Goal: Communication & Community: Answer question/provide support

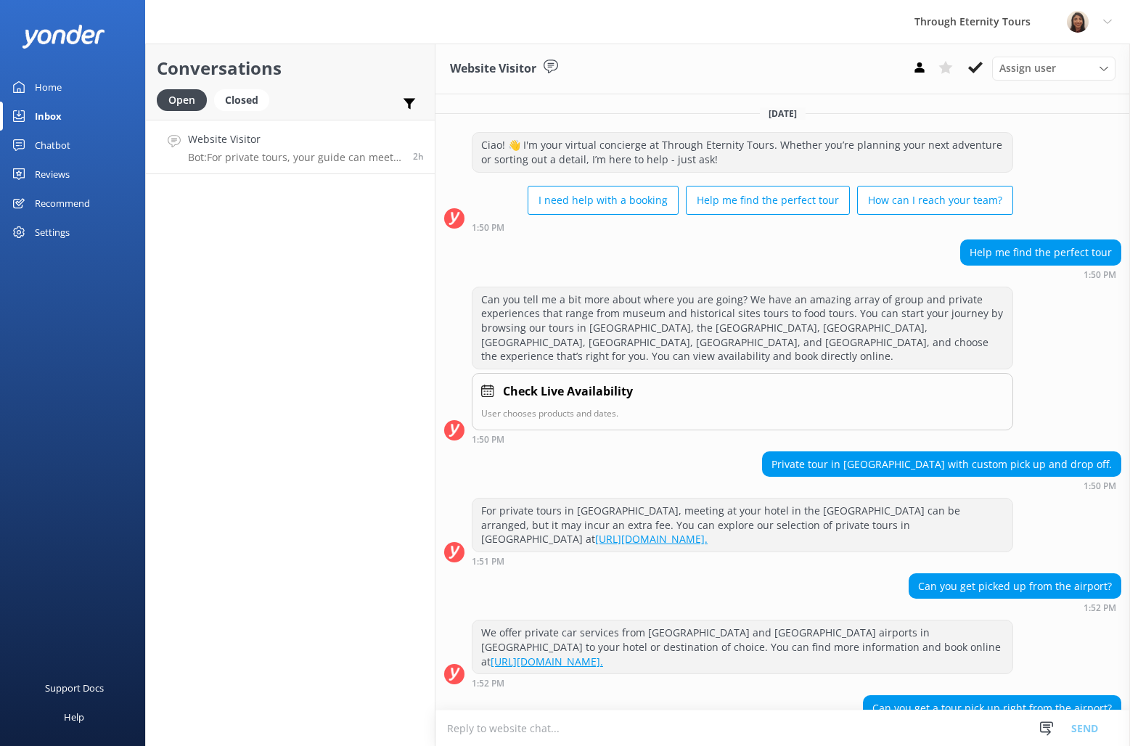
scroll to position [93, 0]
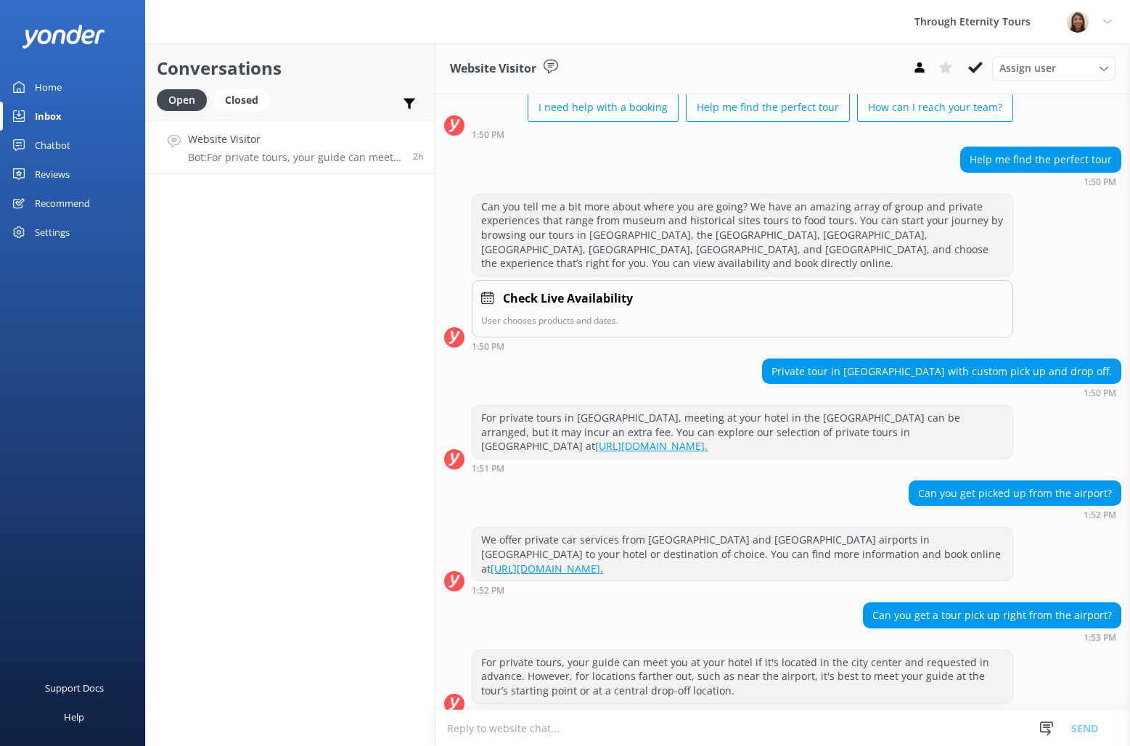
paste textarea "Hello, my name is [PERSON_NAME] from Through Eternity Tours. I’m stepping in to…"
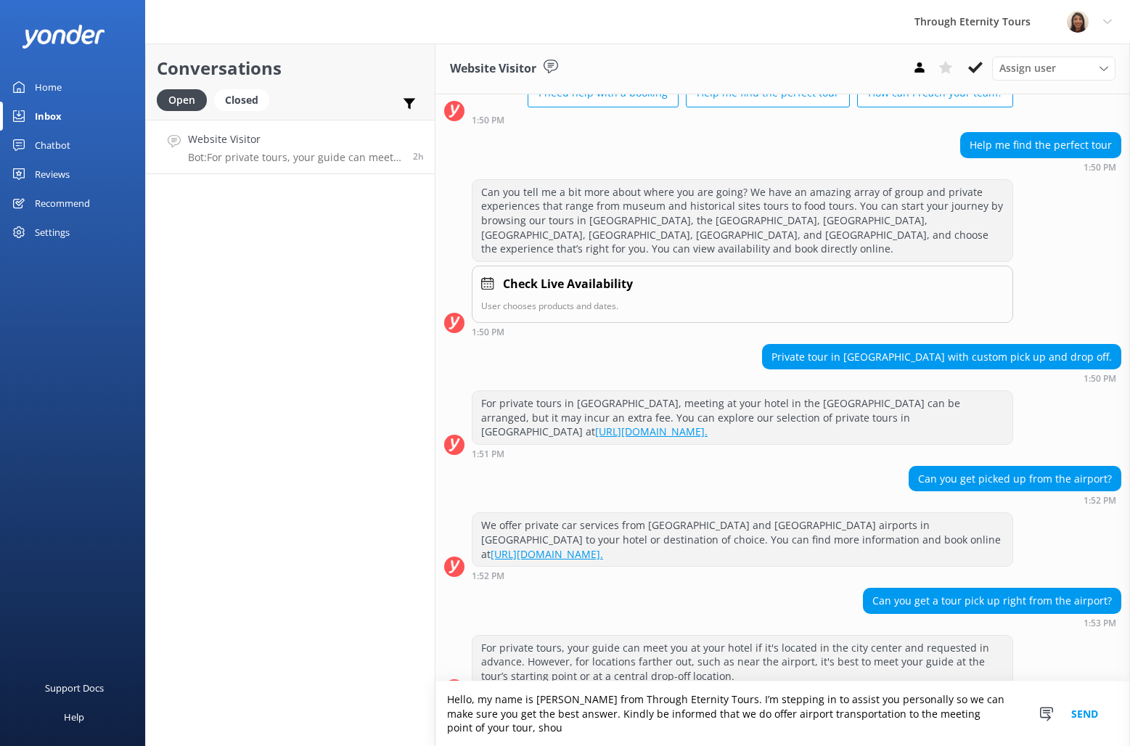
scroll to position [122, 0]
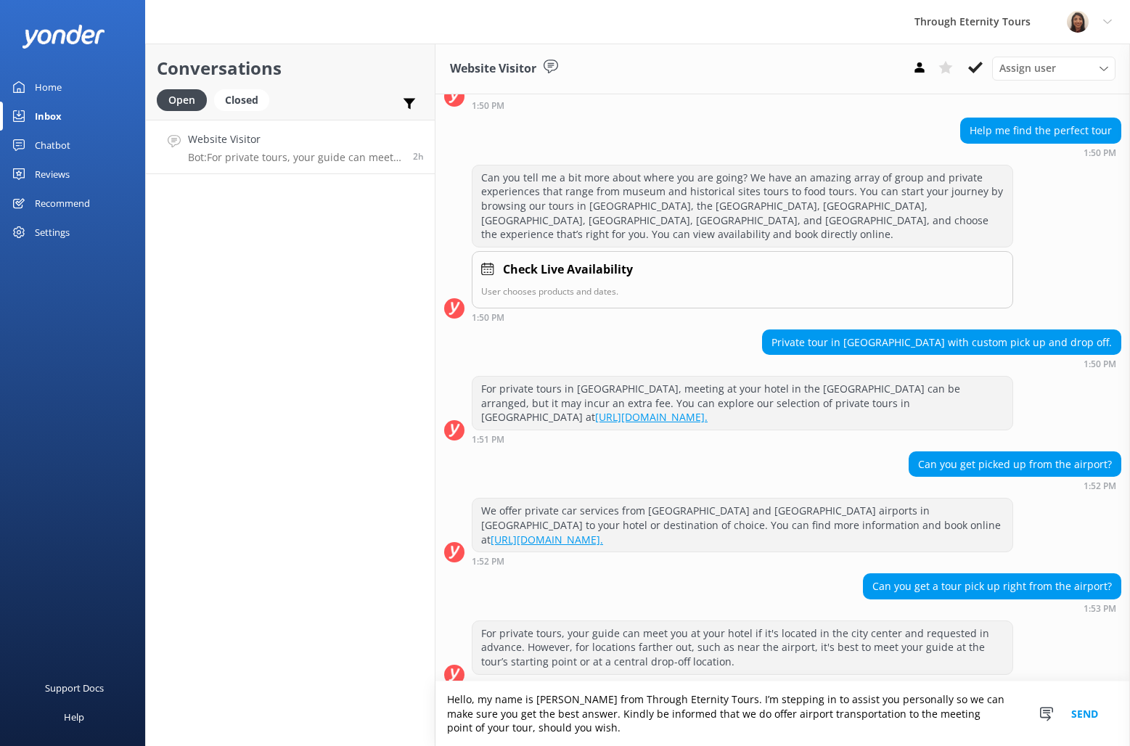
click at [704, 715] on textarea "Hello, my name is [PERSON_NAME] from Through Eternity Tours. I’m stepping in to…" at bounding box center [782, 713] width 694 height 65
type textarea "Hello, my name is [PERSON_NAME] from Through Eternity Tours. I’m stepping in to…"
click at [1092, 710] on button "Send" at bounding box center [1084, 713] width 54 height 65
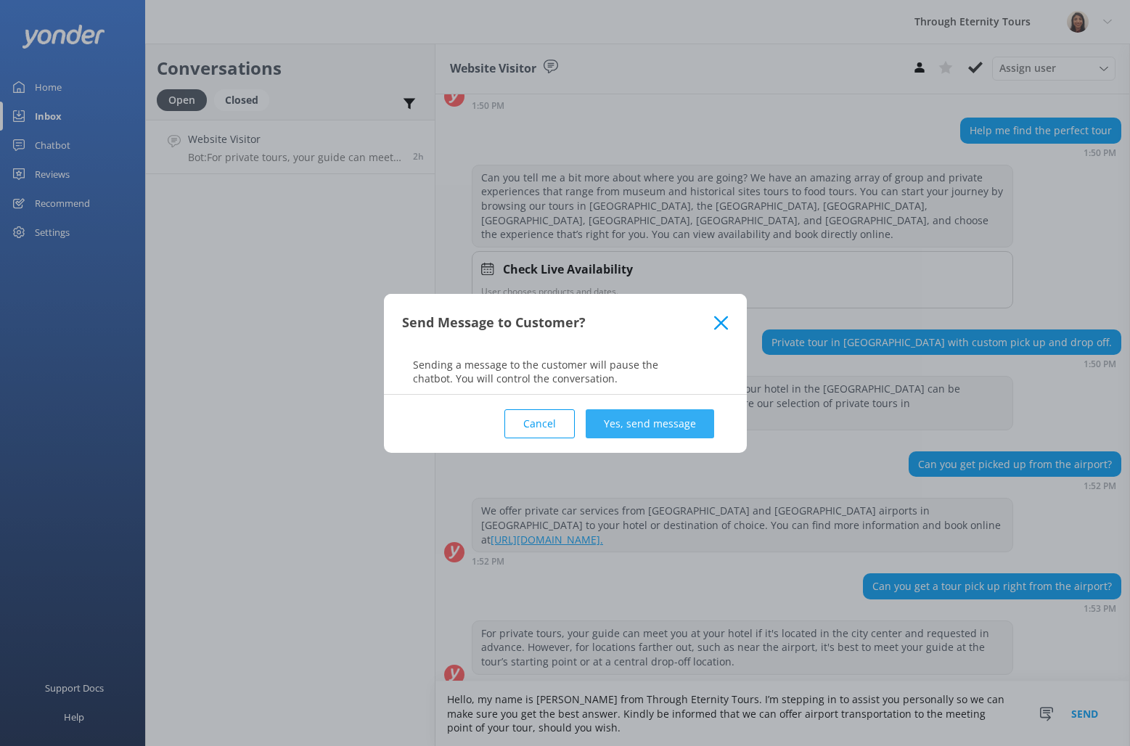
click at [644, 422] on button "Yes, send message" at bounding box center [650, 423] width 128 height 29
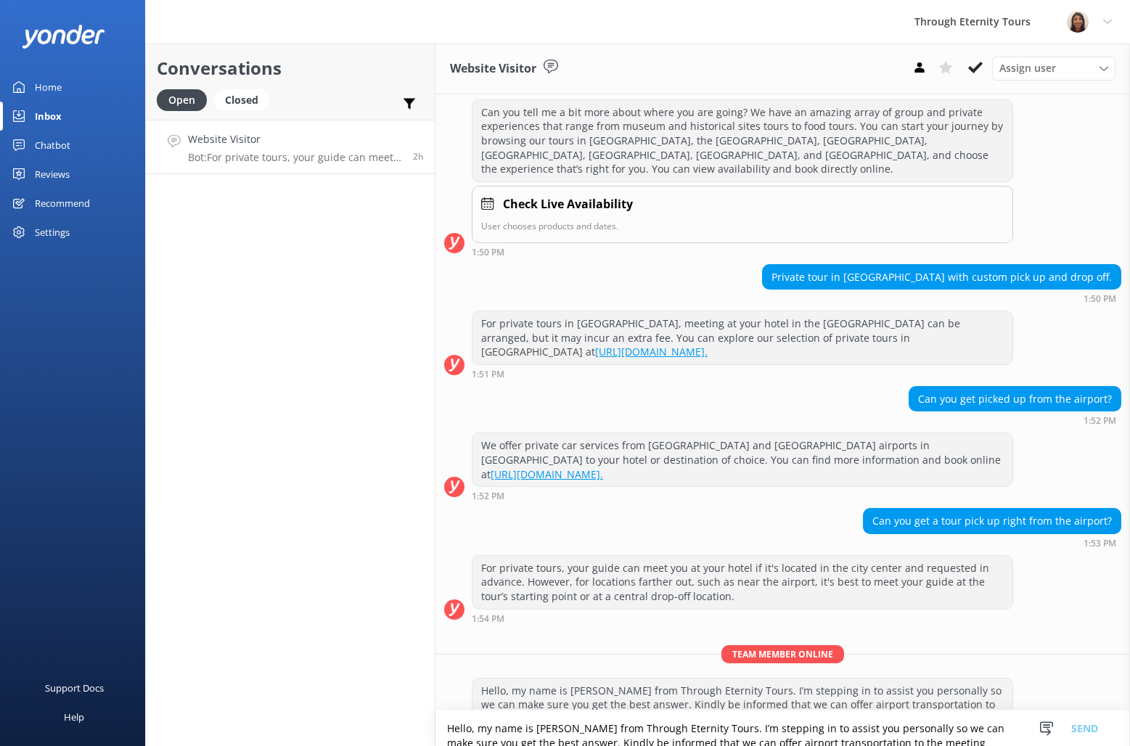
scroll to position [215, 0]
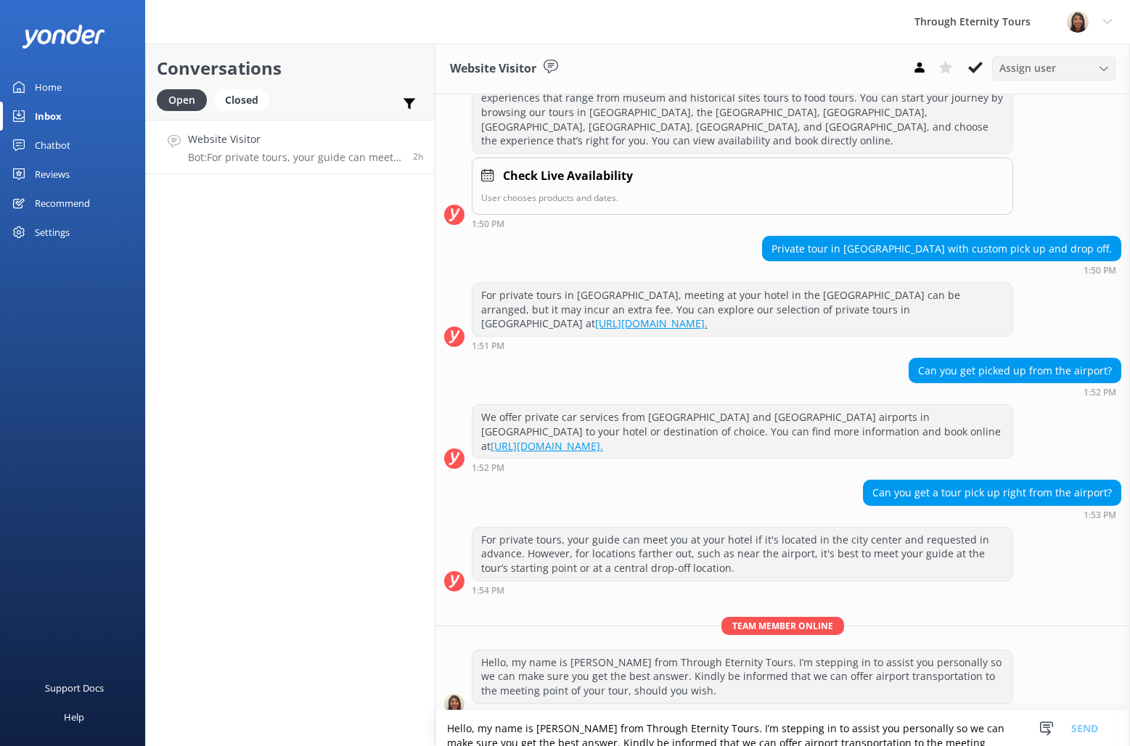
click at [1034, 63] on span "Assign user" at bounding box center [1027, 68] width 57 height 16
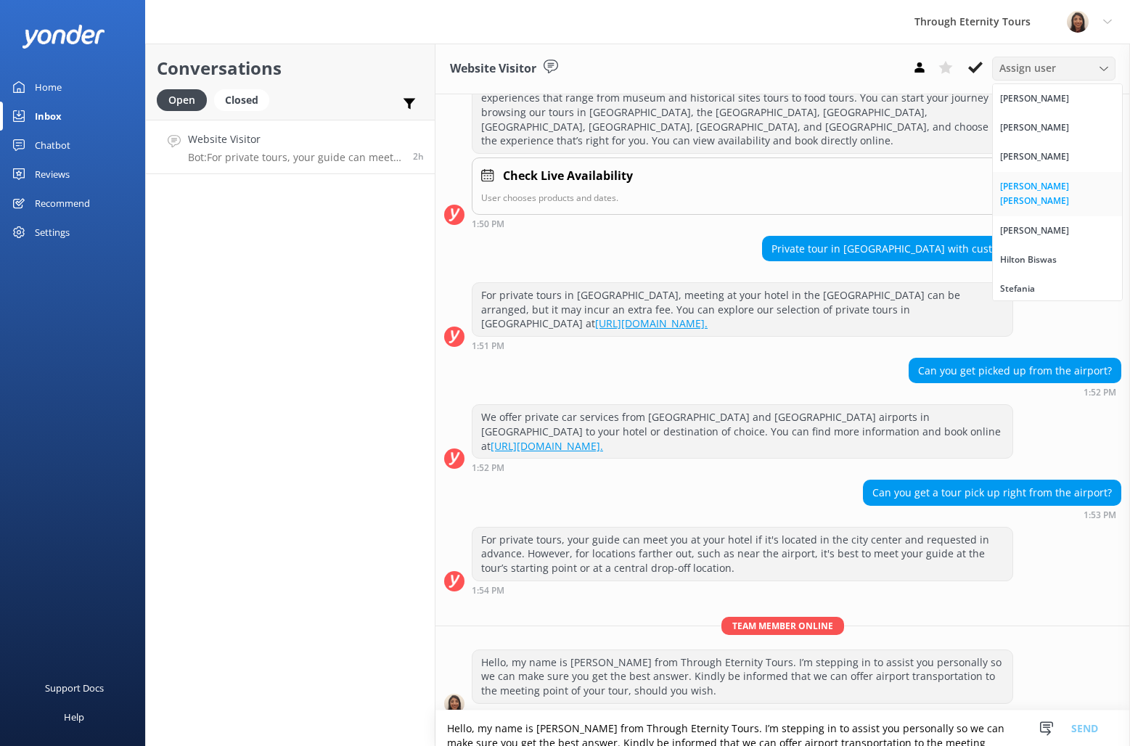
click at [1057, 194] on link "[PERSON_NAME] [PERSON_NAME]" at bounding box center [1057, 194] width 129 height 44
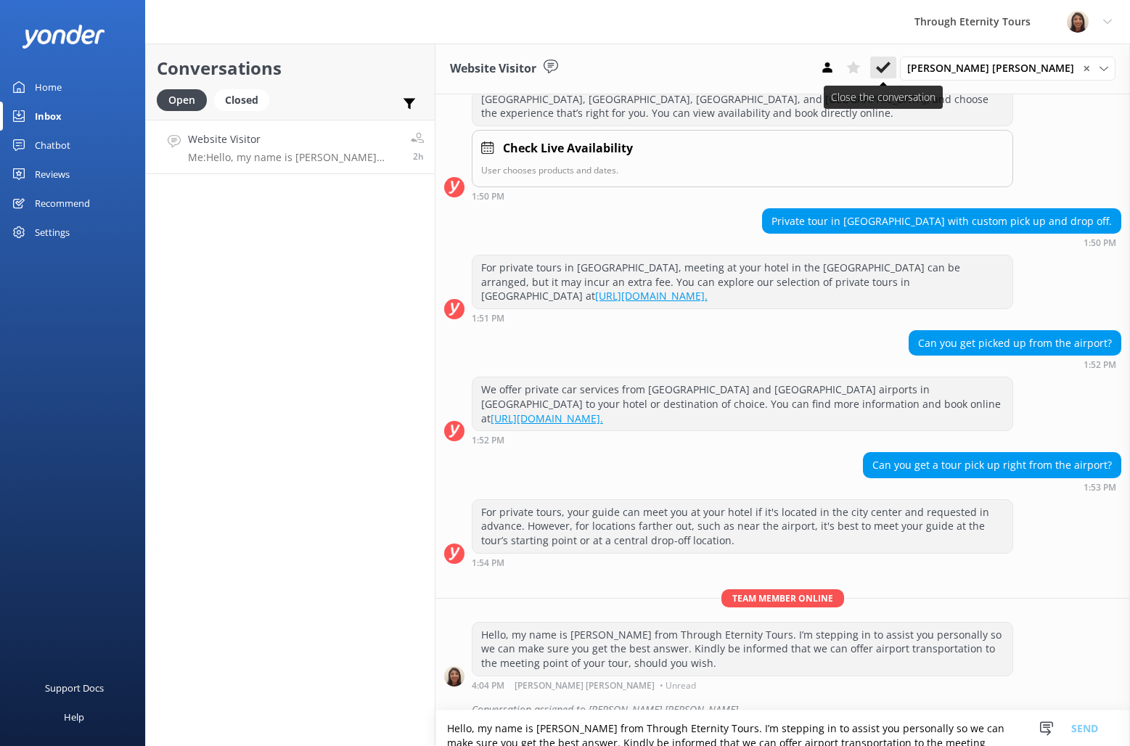
scroll to position [247, 0]
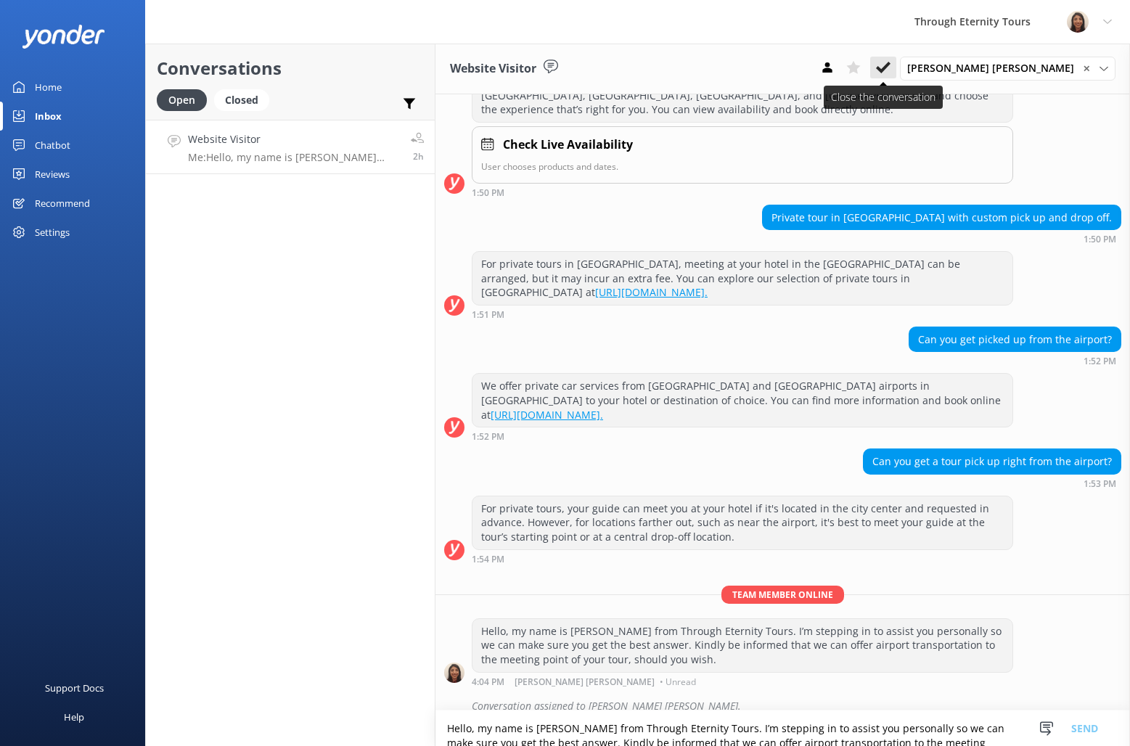
click at [896, 70] on button at bounding box center [883, 68] width 26 height 22
